Goal: Transaction & Acquisition: Subscribe to service/newsletter

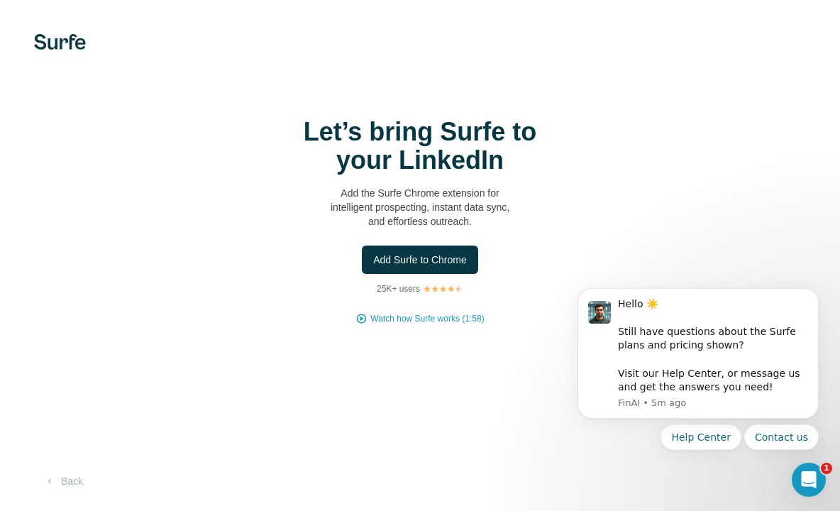
click at [273, 203] on div "Let’s bring Surfe to your LinkedIn Add the Surfe Chrome extension for intellige…" at bounding box center [419, 221] width 783 height 207
click at [65, 489] on button "Back" at bounding box center [63, 481] width 59 height 26
click at [74, 483] on button "Back" at bounding box center [63, 481] width 59 height 26
click at [70, 479] on button "Back" at bounding box center [63, 481] width 59 height 26
